Goal: Use online tool/utility: Use online tool/utility

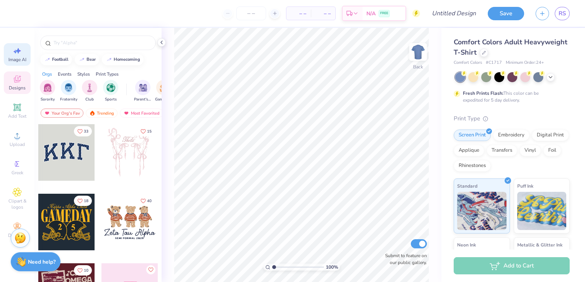
click at [23, 57] on span "Image AI" at bounding box center [17, 60] width 18 height 6
select select "4"
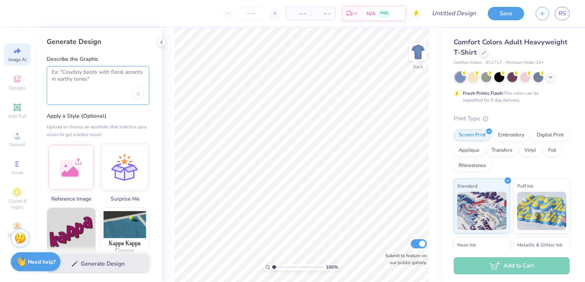
click at [63, 72] on textarea at bounding box center [98, 78] width 93 height 19
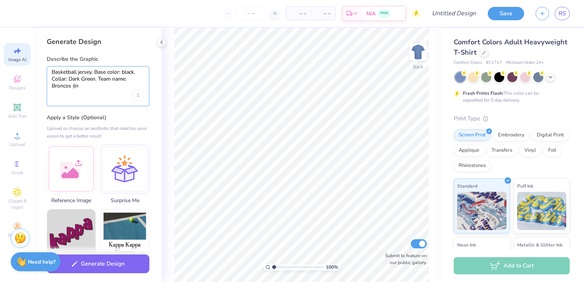
click at [66, 79] on textarea "Basketball jersey. Base color: black. Collar: Dark Green. Team name: Broncos (in" at bounding box center [98, 79] width 93 height 21
click at [80, 86] on textarea "Basketball jersey. Base color: black. Collar color: Dark Green. Team name: Bron…" at bounding box center [98, 79] width 93 height 21
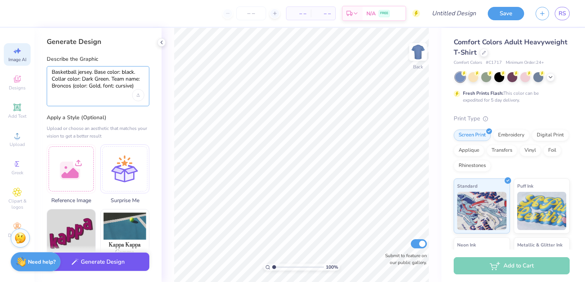
type textarea "Basketball jersey. Base color: black. Collar color: Dark Green. Team name: Bron…"
click at [104, 262] on button "Generate Design" at bounding box center [98, 262] width 103 height 19
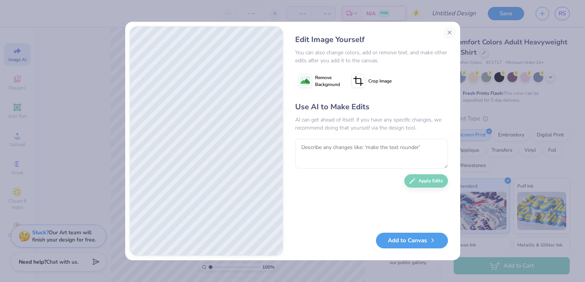
click at [419, 180] on div "Use AI to Make Edits AI can get ahead of itself. If you have any specific chang…" at bounding box center [371, 163] width 153 height 124
click at [344, 152] on textarea at bounding box center [371, 154] width 153 height 30
type textarea "B"
type textarea "Jersey base color: Black. Team name: [PERSON_NAME]"
click at [427, 180] on button "Apply Edits" at bounding box center [426, 179] width 44 height 13
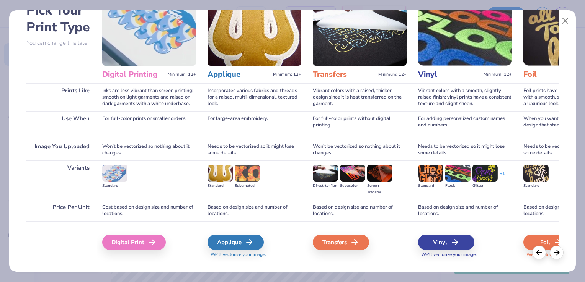
scroll to position [53, 0]
